Goal: Transaction & Acquisition: Subscribe to service/newsletter

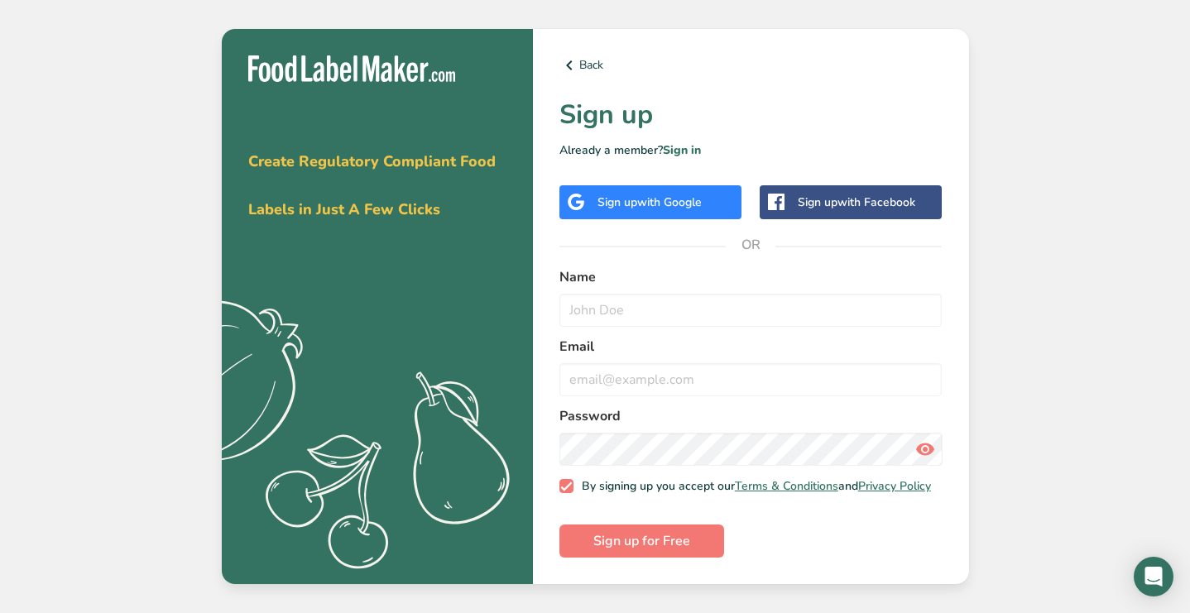
click at [686, 204] on span "with Google" at bounding box center [669, 203] width 65 height 16
